Goal: Task Accomplishment & Management: Use online tool/utility

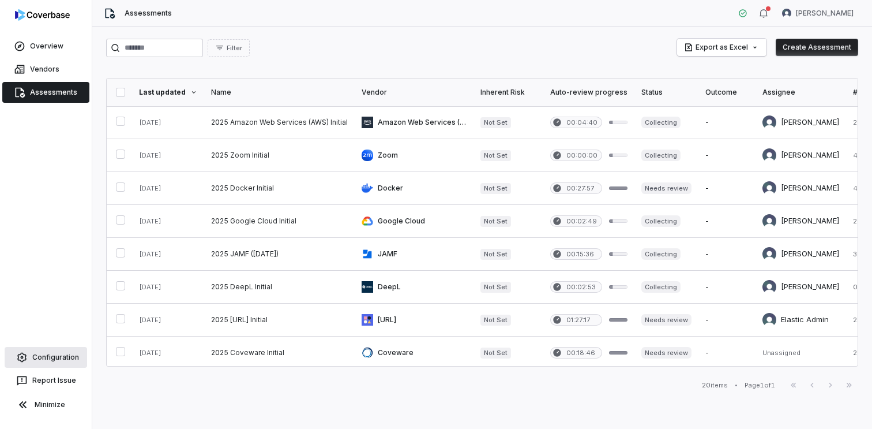
click at [63, 351] on link "Configuration" at bounding box center [46, 357] width 83 height 21
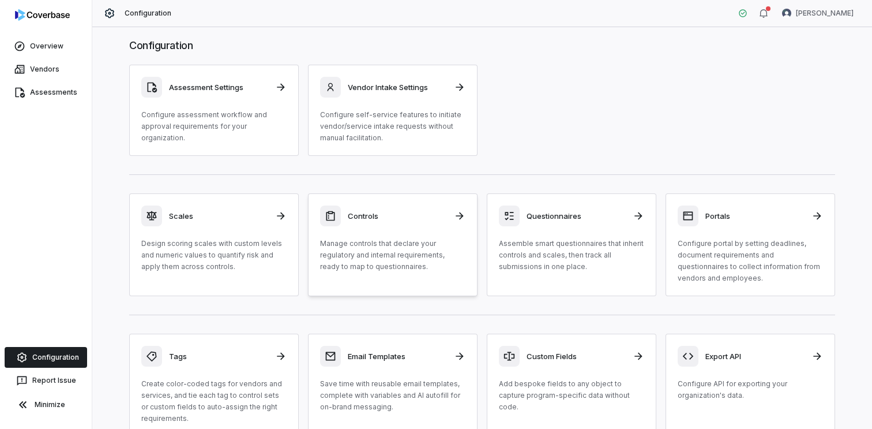
scroll to position [8, 0]
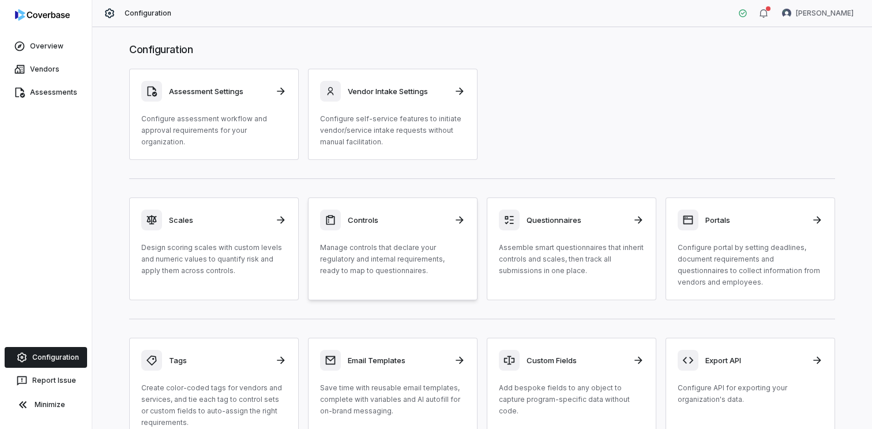
click at [422, 233] on div "Controls Manage controls that declare your regulatory and internal requirements…" at bounding box center [392, 242] width 145 height 67
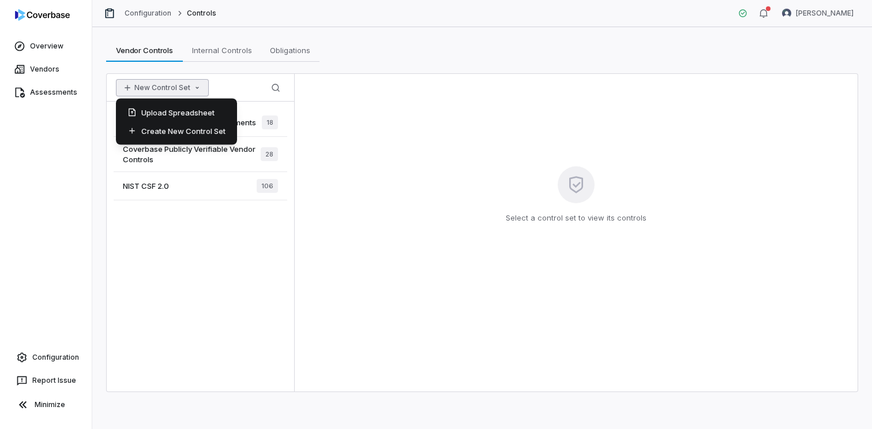
click at [181, 89] on button "New Control Set" at bounding box center [162, 87] width 93 height 17
click at [195, 131] on div "Create New Control Set" at bounding box center [177, 131] width 112 height 18
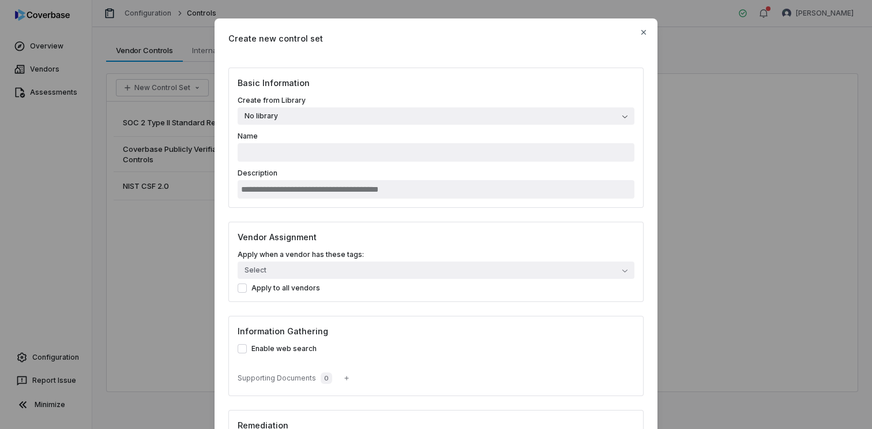
click at [405, 117] on button "No library" at bounding box center [436, 115] width 397 height 17
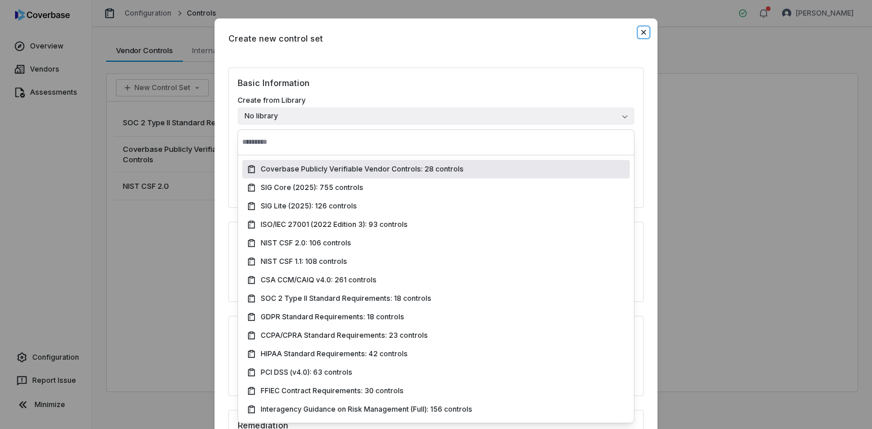
click at [645, 31] on icon "button" at bounding box center [644, 32] width 5 height 5
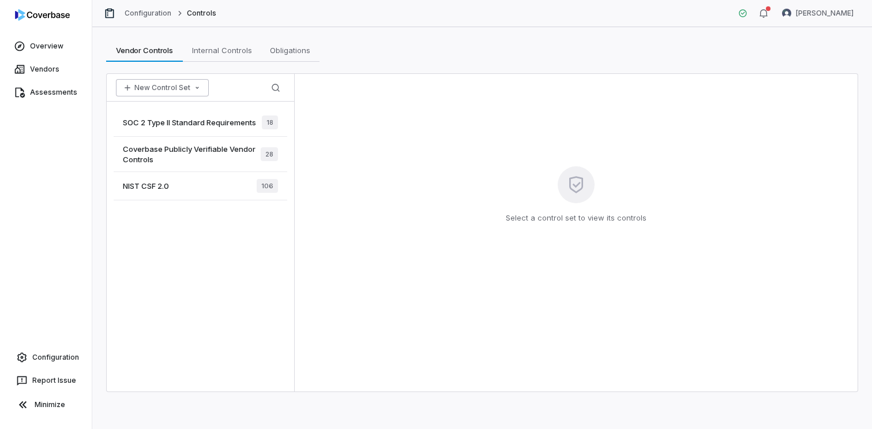
click at [171, 87] on button "New Control Set" at bounding box center [162, 87] width 93 height 17
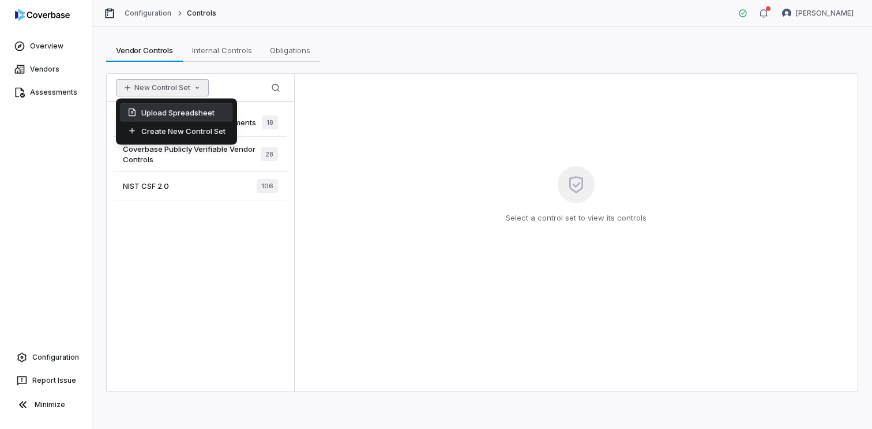
click at [197, 111] on div "Upload Spreadsheet" at bounding box center [177, 112] width 112 height 18
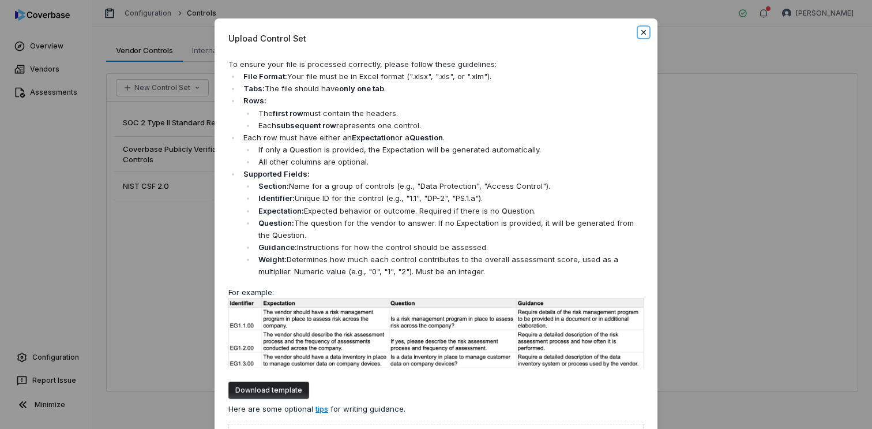
click at [646, 33] on icon "button" at bounding box center [643, 32] width 9 height 9
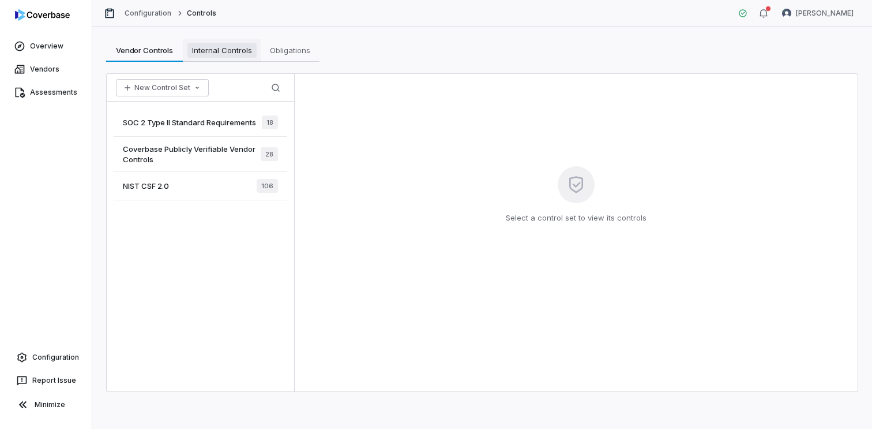
click at [219, 56] on span "Internal Controls" at bounding box center [222, 50] width 69 height 15
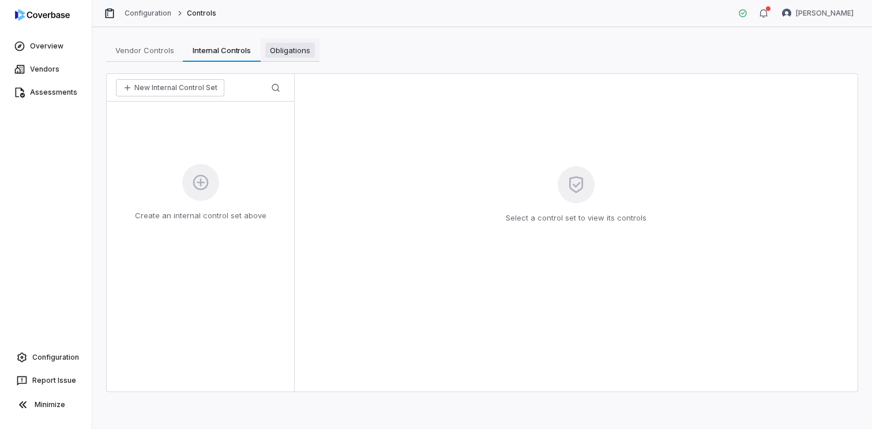
click at [294, 54] on span "Obligations" at bounding box center [290, 50] width 50 height 15
